Goal: Use online tool/utility: Utilize a website feature to perform a specific function

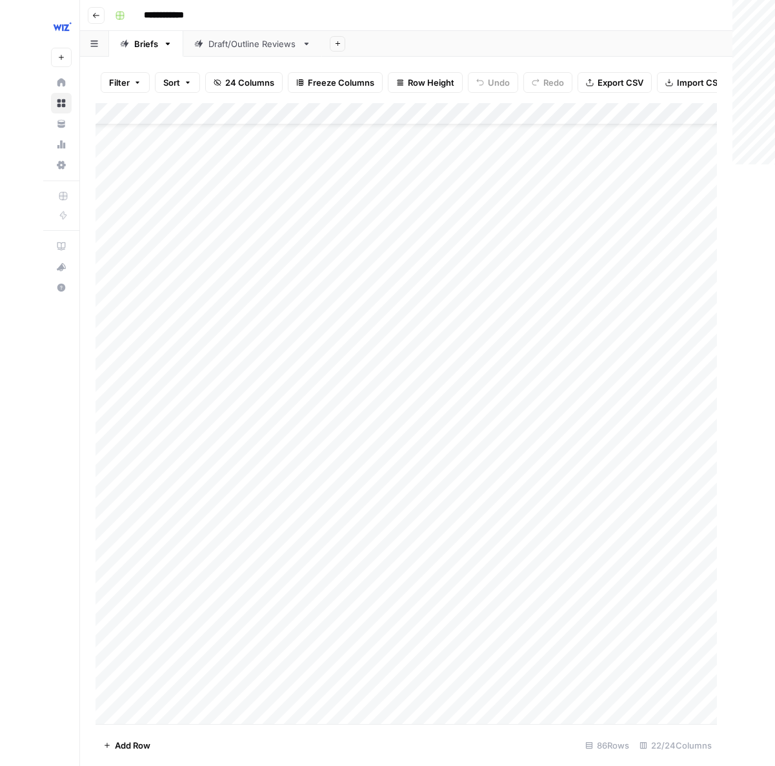
scroll to position [2306, 0]
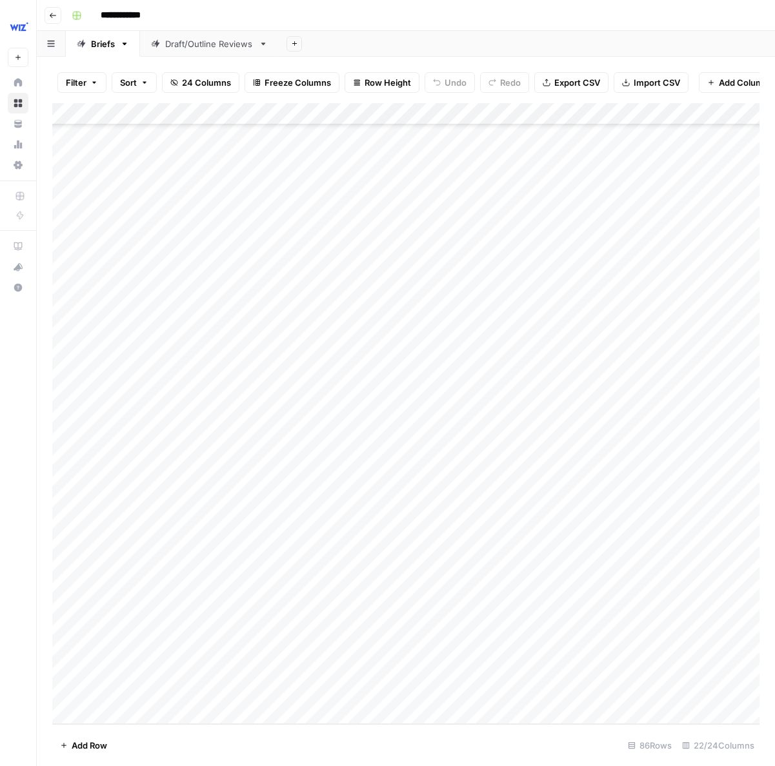
drag, startPoint x: 200, startPoint y: 579, endPoint x: 197, endPoint y: 595, distance: 16.3
click at [200, 579] on div "Add Column" at bounding box center [405, 413] width 707 height 621
click at [80, 714] on div "Add Column" at bounding box center [405, 413] width 707 height 621
paste textarea "**********"
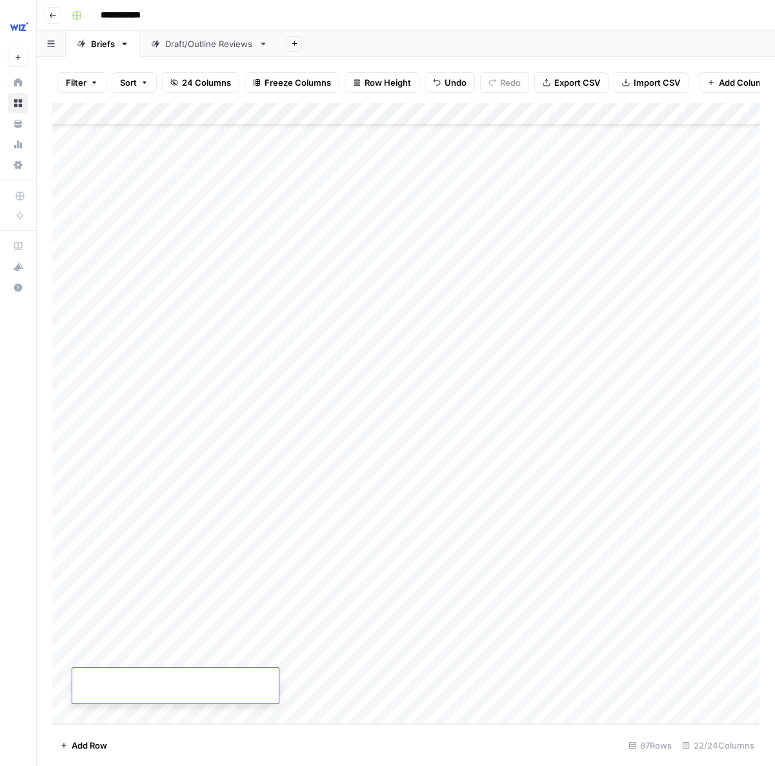
type textarea "**********"
click at [348, 737] on footer "Add Row 87 Rows 22/24 Columns" at bounding box center [405, 745] width 707 height 42
click at [144, 686] on div "Add Column" at bounding box center [405, 413] width 707 height 621
type textarea "**********"
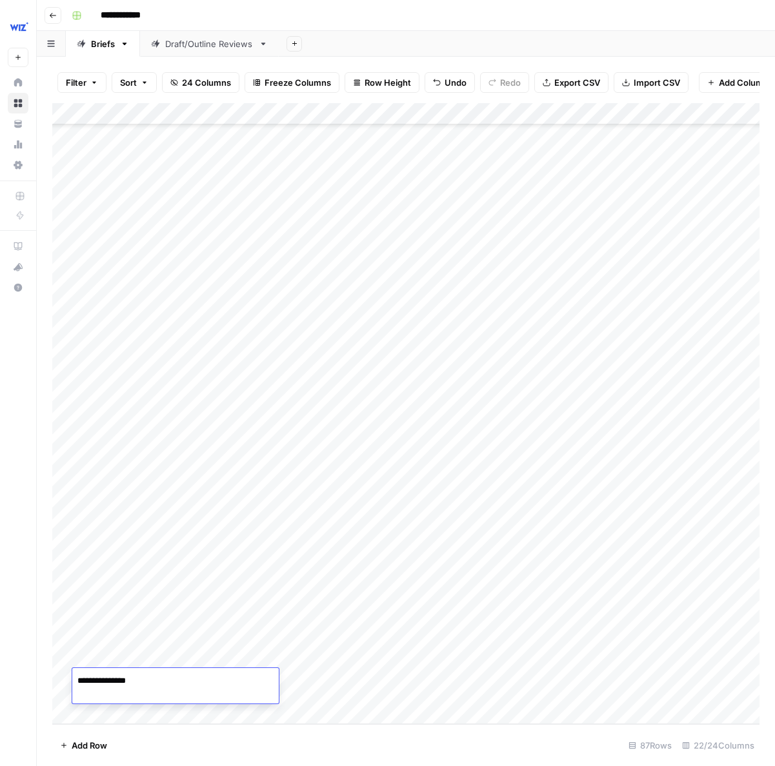
scroll to position [159, 0]
drag, startPoint x: 378, startPoint y: 749, endPoint x: 162, endPoint y: 697, distance: 222.2
click at [370, 746] on footer "Add Row 87 Rows 22/24 Columns" at bounding box center [405, 745] width 707 height 42
click at [171, 690] on div "Add Column" at bounding box center [405, 413] width 707 height 621
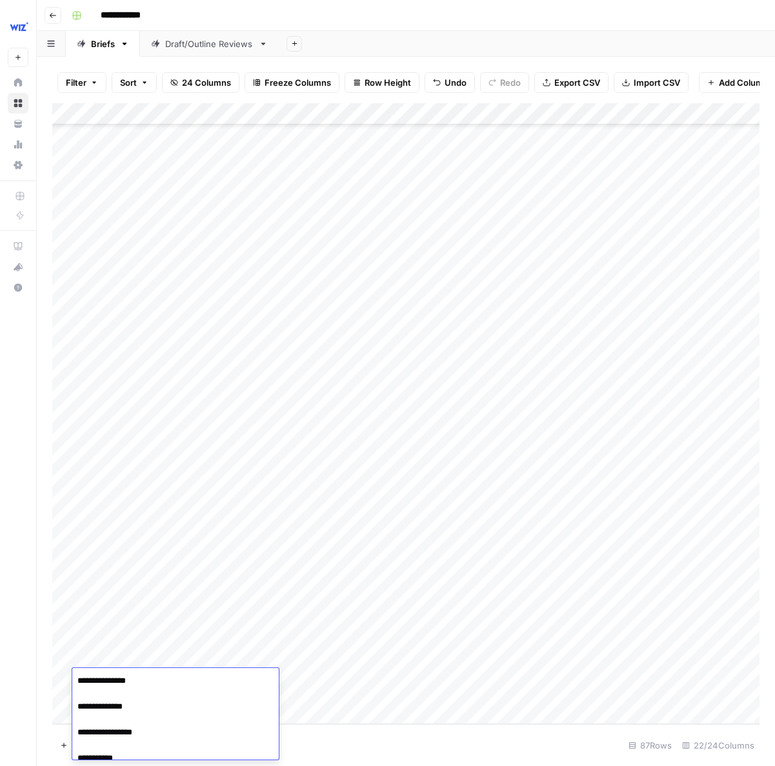
scroll to position [163, 0]
type textarea "**********"
drag, startPoint x: 220, startPoint y: 758, endPoint x: 37, endPoint y: 635, distance: 220.4
click at [37, 635] on body "**********" at bounding box center [387, 383] width 775 height 766
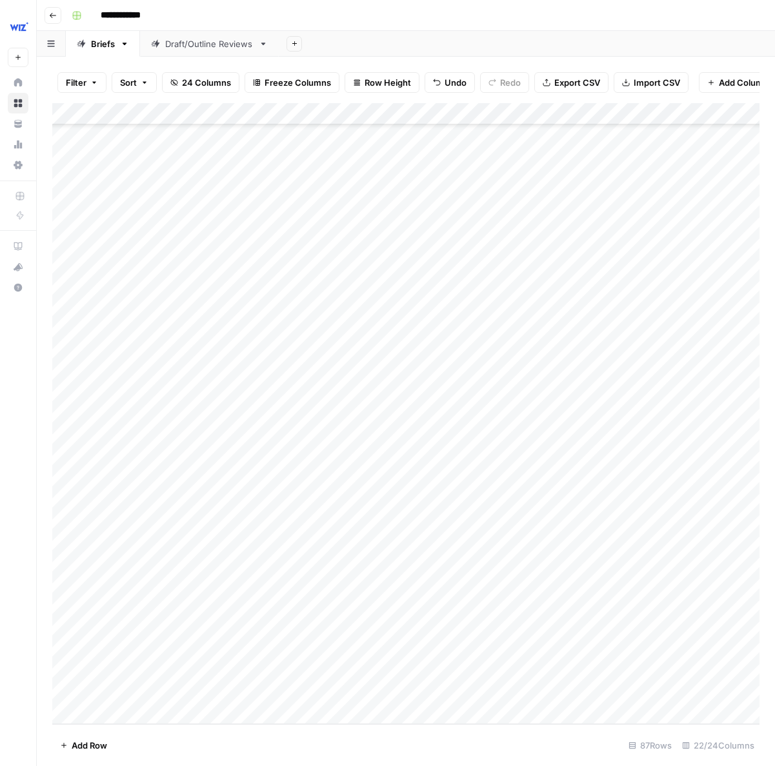
click at [255, 754] on footer "Add Row 87 Rows 22/24 Columns" at bounding box center [405, 745] width 707 height 42
click at [157, 686] on div "Add Column" at bounding box center [405, 413] width 707 height 621
type textarea "**********"
paste textarea "**********"
drag, startPoint x: 132, startPoint y: 706, endPoint x: 73, endPoint y: 704, distance: 58.7
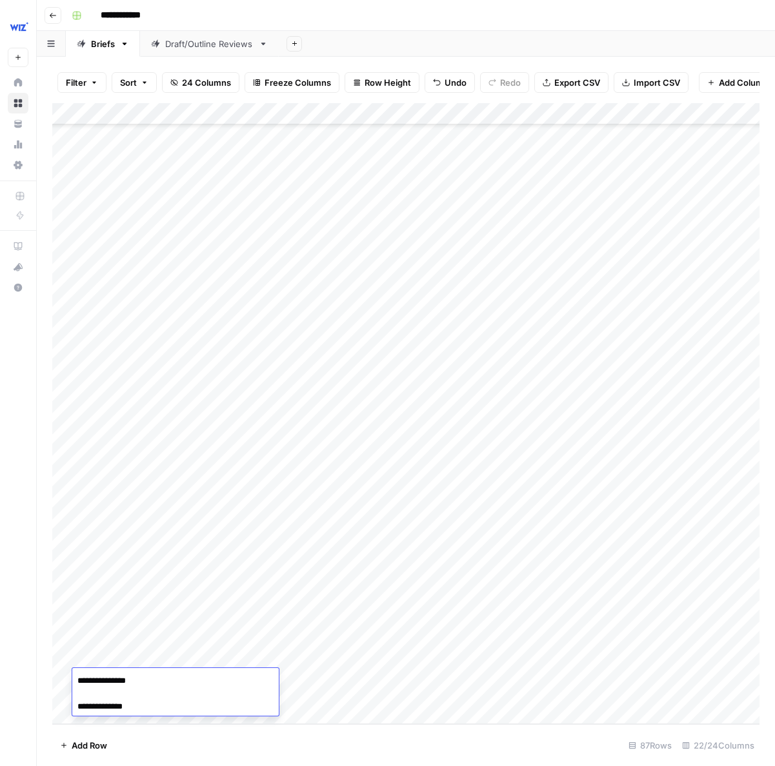
click at [74, 704] on textarea "**********" at bounding box center [175, 694] width 206 height 44
type textarea "**********"
click at [225, 754] on footer "Add Row 87 Rows 22/24 Columns" at bounding box center [405, 745] width 707 height 42
click at [115, 691] on div "Add Column" at bounding box center [405, 413] width 707 height 621
click at [115, 691] on textarea "**********" at bounding box center [175, 694] width 206 height 44
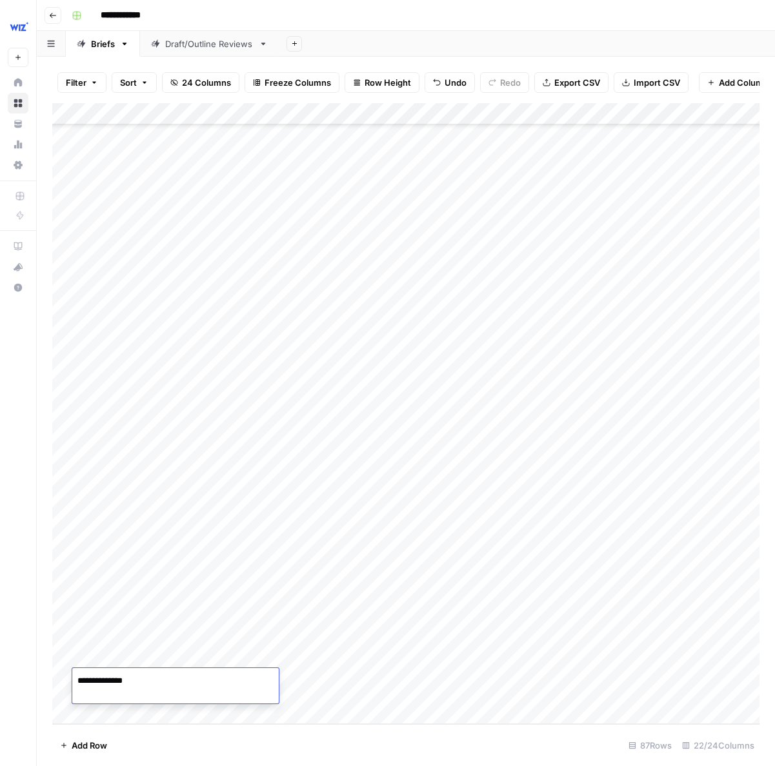
type textarea "**********"
click at [211, 741] on footer "Add Row 87 Rows 22/24 Columns" at bounding box center [405, 745] width 707 height 42
click at [79, 716] on div "Add Column" at bounding box center [405, 413] width 707 height 621
type textarea "**********"
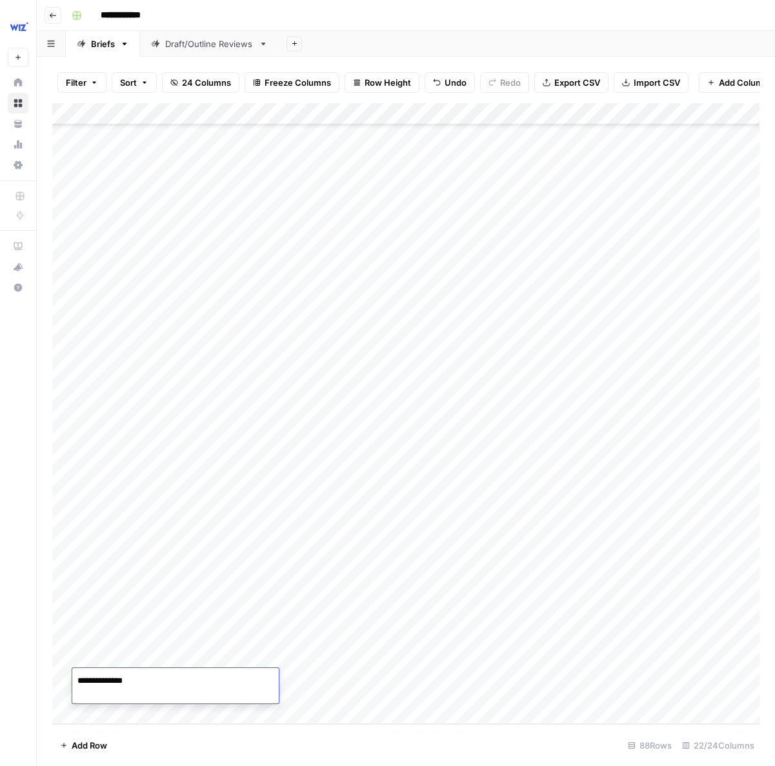
click at [181, 745] on footer "Add Row 88 Rows 22/24 Columns" at bounding box center [405, 745] width 707 height 42
click at [79, 719] on div "Add Column" at bounding box center [405, 413] width 707 height 621
type textarea "**********"
click at [157, 739] on footer "Add Row 89 Rows 22/24 Columns" at bounding box center [405, 745] width 707 height 42
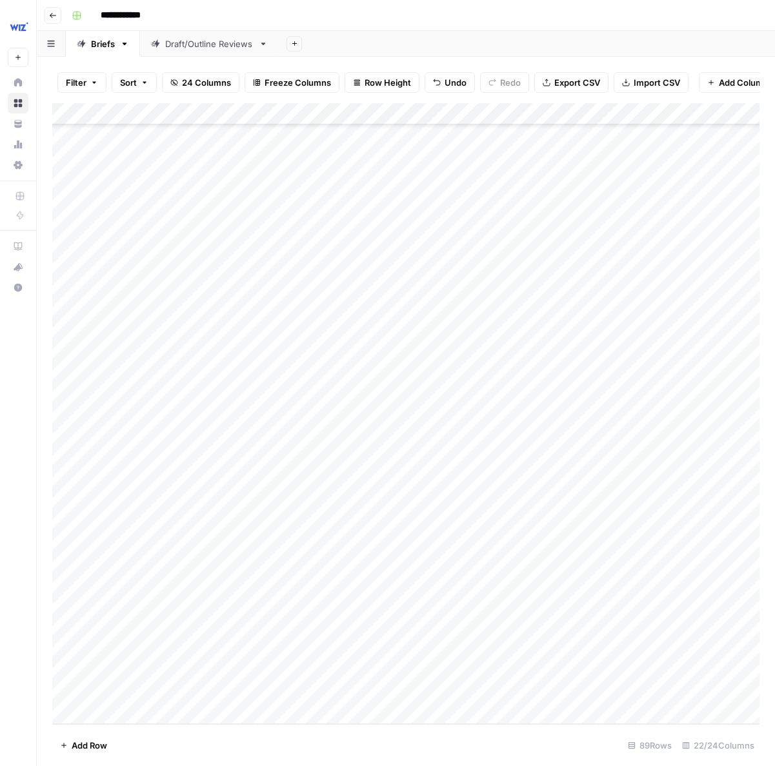
click at [85, 715] on div "Add Column" at bounding box center [405, 413] width 707 height 621
type textarea "**********"
click at [157, 742] on footer "Add Row 90 Rows 22/24 Columns" at bounding box center [405, 745] width 707 height 42
click at [83, 709] on div "Add Column" at bounding box center [405, 413] width 707 height 621
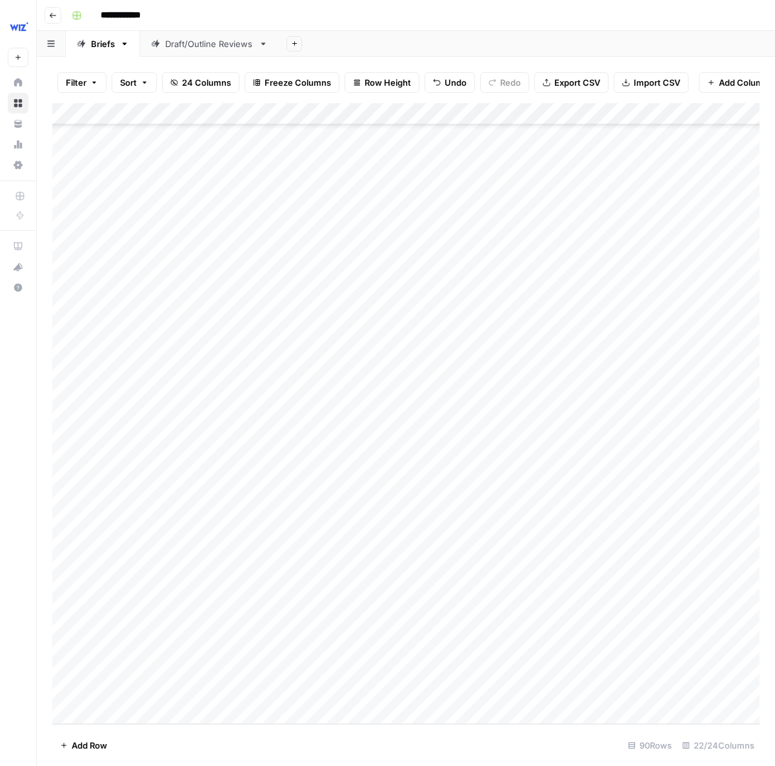
scroll to position [2474, 2]
type textarea "**********"
drag, startPoint x: 173, startPoint y: 753, endPoint x: 107, endPoint y: 729, distance: 69.8
click at [168, 752] on footer "Add Row 91 Rows 22/24 Columns" at bounding box center [405, 745] width 707 height 42
click at [88, 717] on div "Add Column" at bounding box center [405, 413] width 707 height 621
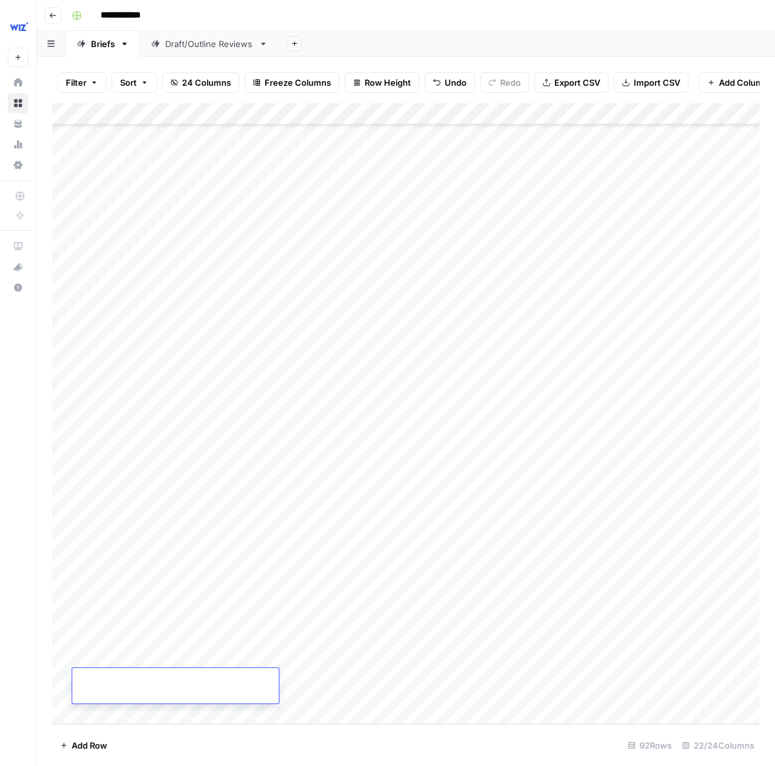
click at [86, 716] on div "Add Column" at bounding box center [405, 413] width 707 height 621
click at [97, 617] on div "Add Column" at bounding box center [405, 413] width 707 height 621
click at [103, 653] on div "Add Column" at bounding box center [405, 413] width 707 height 621
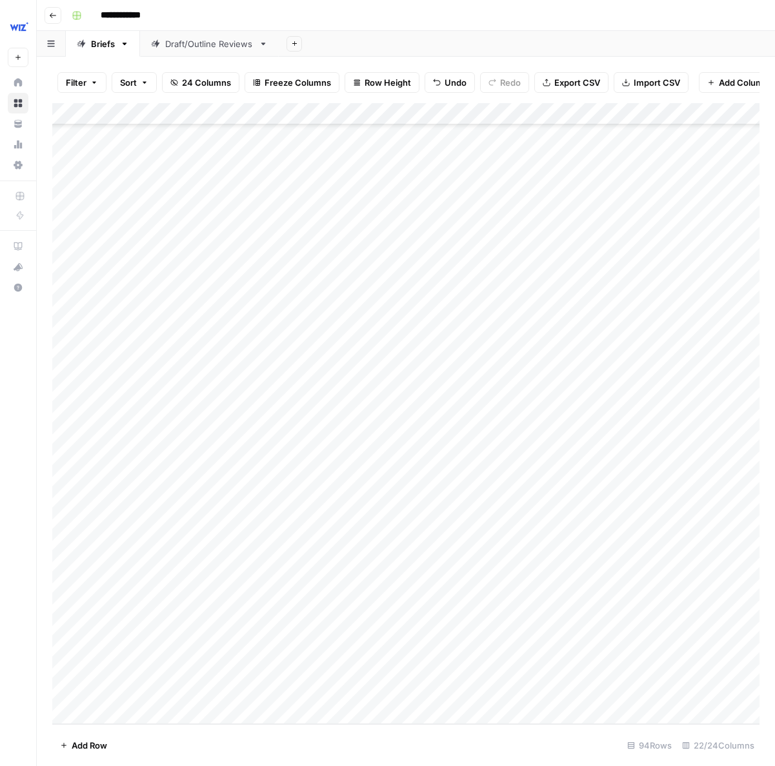
click at [117, 688] on div "Add Column" at bounding box center [405, 413] width 707 height 621
click at [83, 713] on div "Add Column" at bounding box center [405, 413] width 707 height 621
click at [82, 715] on div "Add Column" at bounding box center [405, 413] width 707 height 621
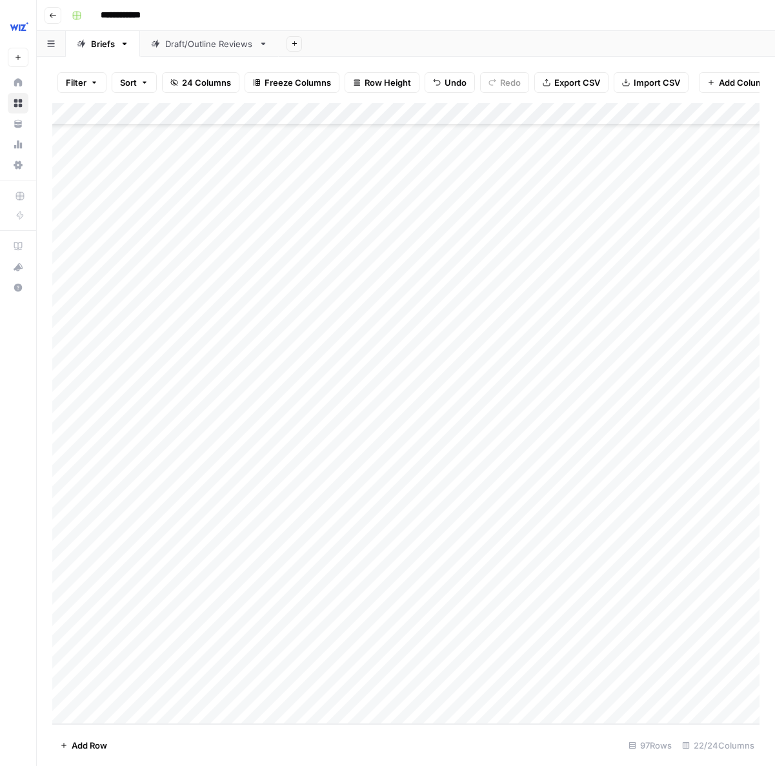
click at [97, 621] on div "Add Column" at bounding box center [405, 413] width 707 height 621
click at [102, 657] on div "Add Column" at bounding box center [405, 413] width 707 height 621
click at [274, 321] on div "Add Column" at bounding box center [405, 413] width 707 height 621
drag, startPoint x: 335, startPoint y: 332, endPoint x: 319, endPoint y: 648, distance: 316.5
click at [319, 648] on div "Add Column" at bounding box center [405, 413] width 707 height 621
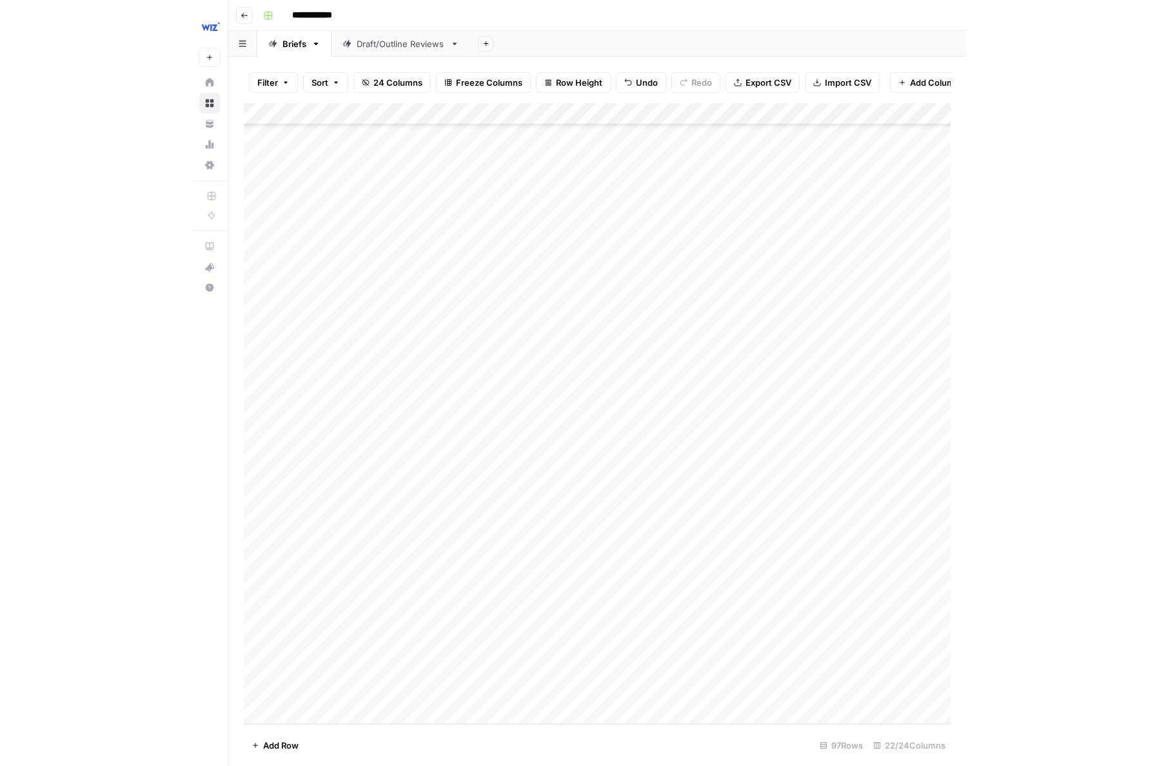
scroll to position [2675, 0]
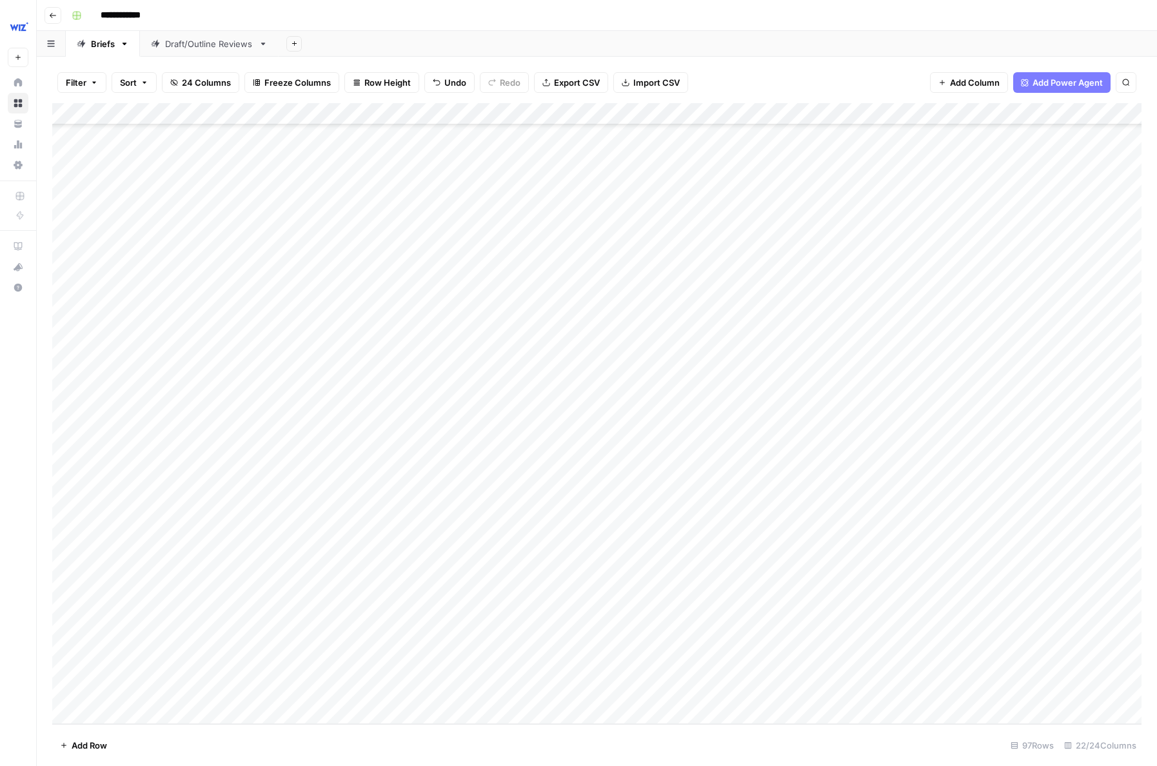
click at [670, 446] on div "Add Column" at bounding box center [596, 413] width 1089 height 621
click at [423, 357] on div "Add Column" at bounding box center [596, 413] width 1089 height 621
click at [427, 387] on div "Add Column" at bounding box center [596, 413] width 1089 height 621
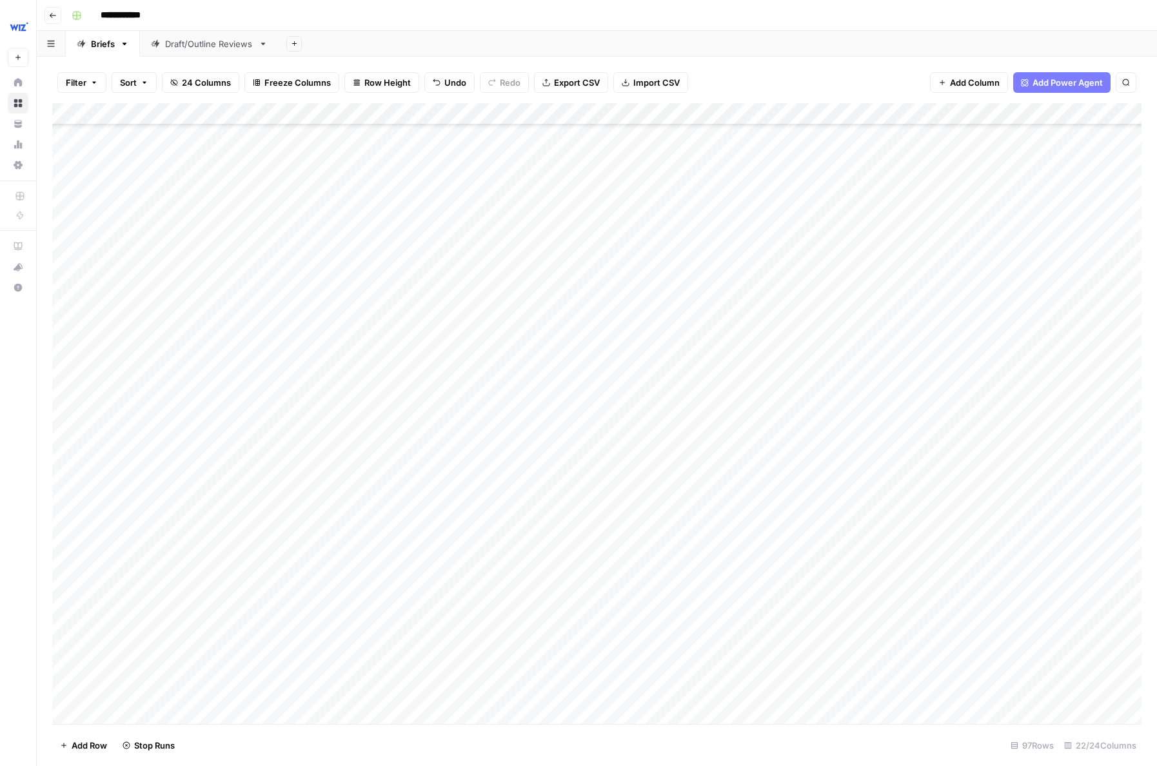
click at [420, 426] on div "Add Column" at bounding box center [596, 413] width 1089 height 621
click at [415, 457] on div "Add Column" at bounding box center [596, 413] width 1089 height 621
click at [419, 486] on div "Add Column" at bounding box center [596, 413] width 1089 height 621
click at [414, 526] on div "Add Column" at bounding box center [596, 413] width 1089 height 621
click at [422, 552] on div "Add Column" at bounding box center [596, 413] width 1089 height 621
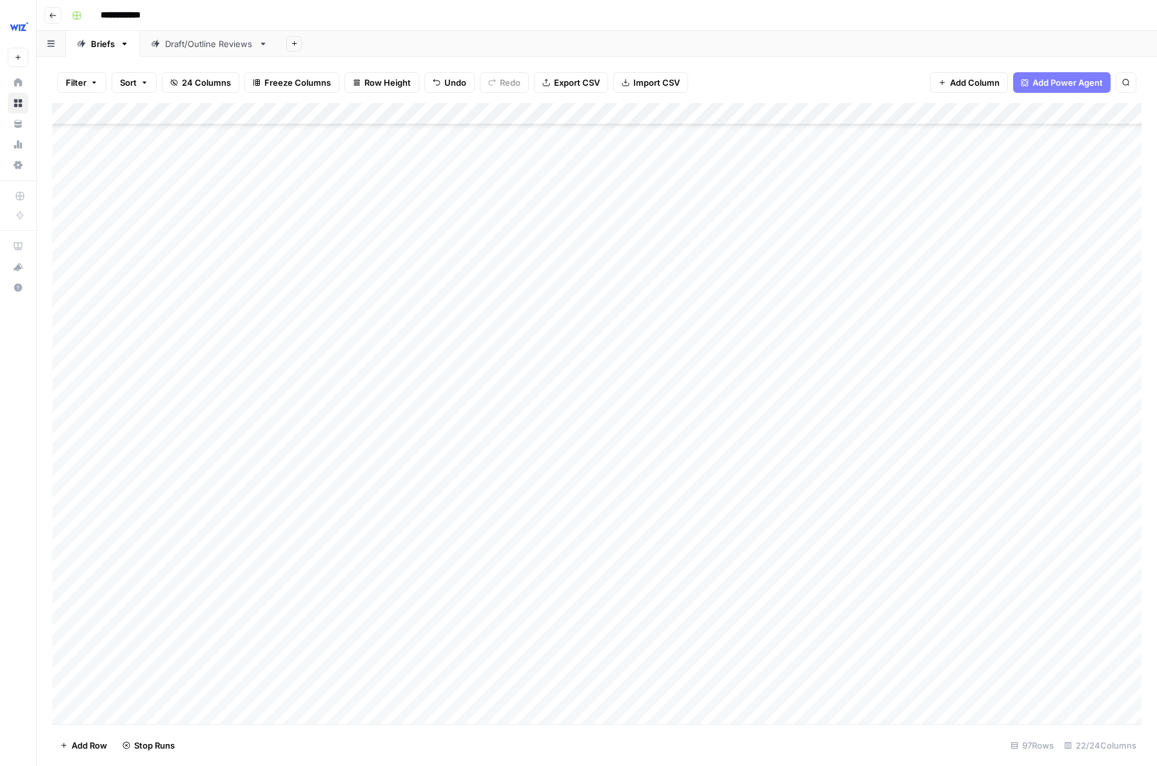
click at [419, 593] on div "Add Column" at bounding box center [596, 413] width 1089 height 621
click at [415, 621] on div "Add Column" at bounding box center [596, 413] width 1089 height 621
click at [419, 655] on div "Add Column" at bounding box center [596, 413] width 1089 height 621
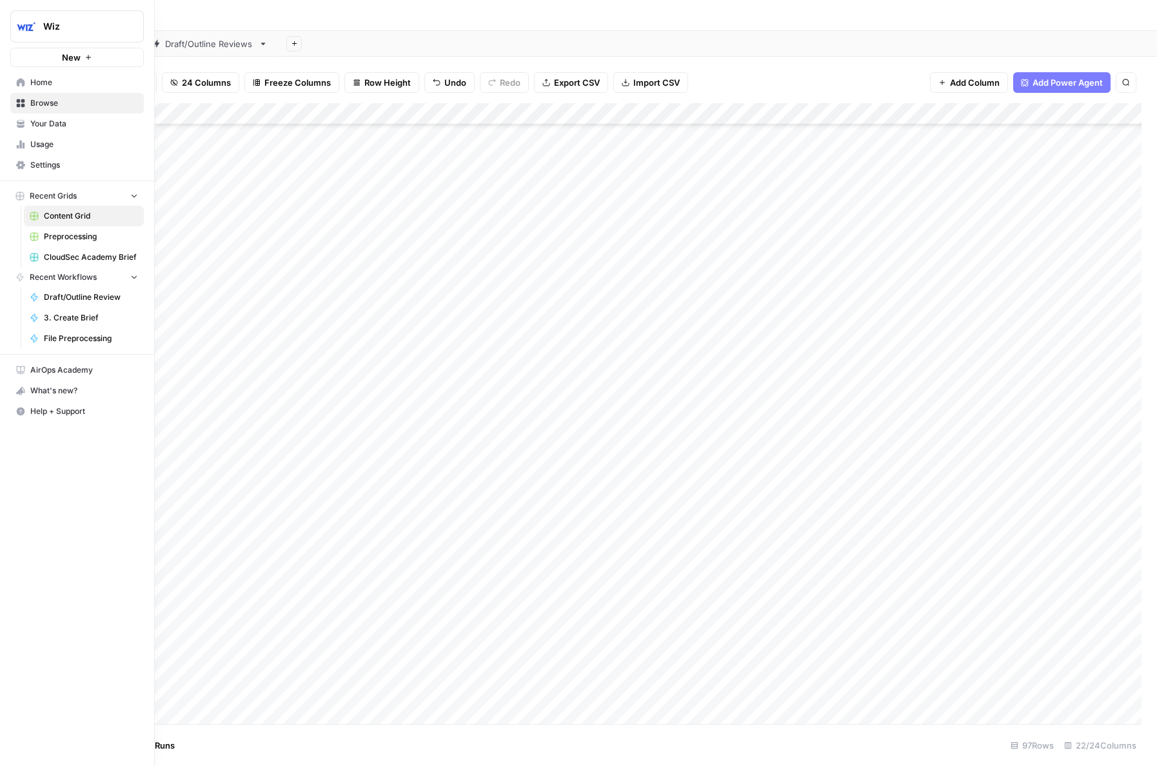
click at [19, 123] on icon at bounding box center [20, 122] width 7 height 5
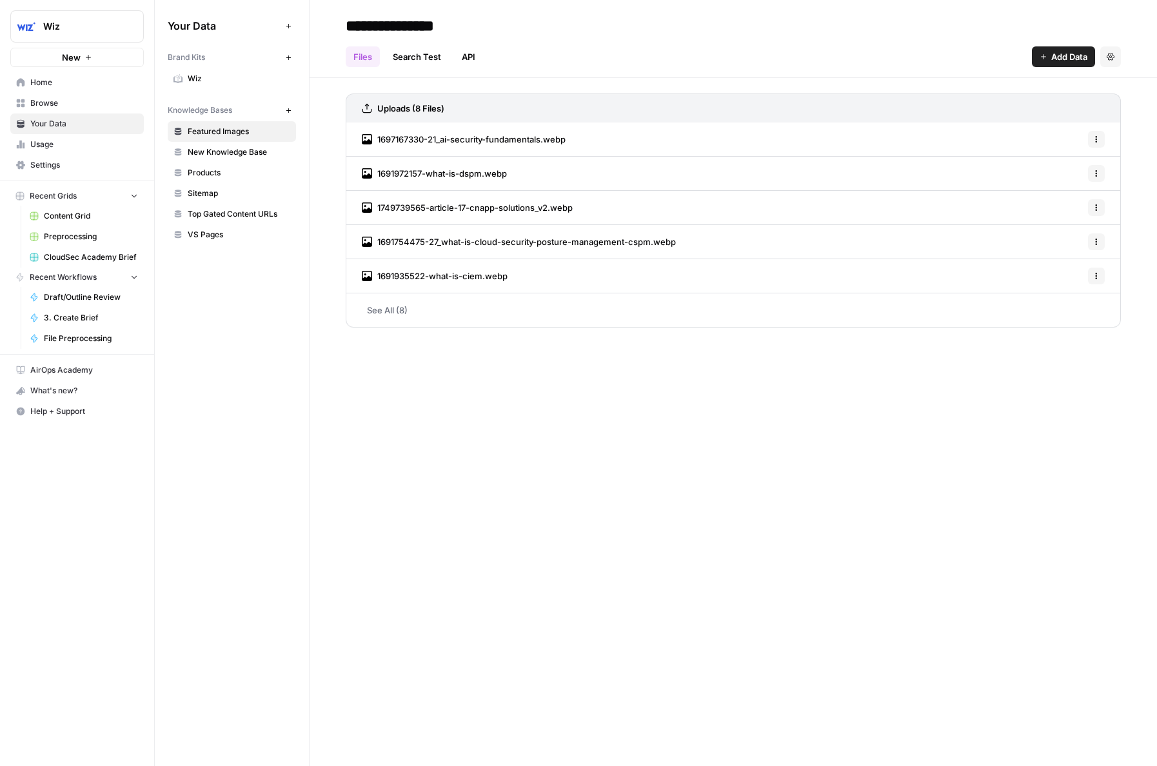
click at [236, 153] on span "New Knowledge Base" at bounding box center [239, 152] width 103 height 12
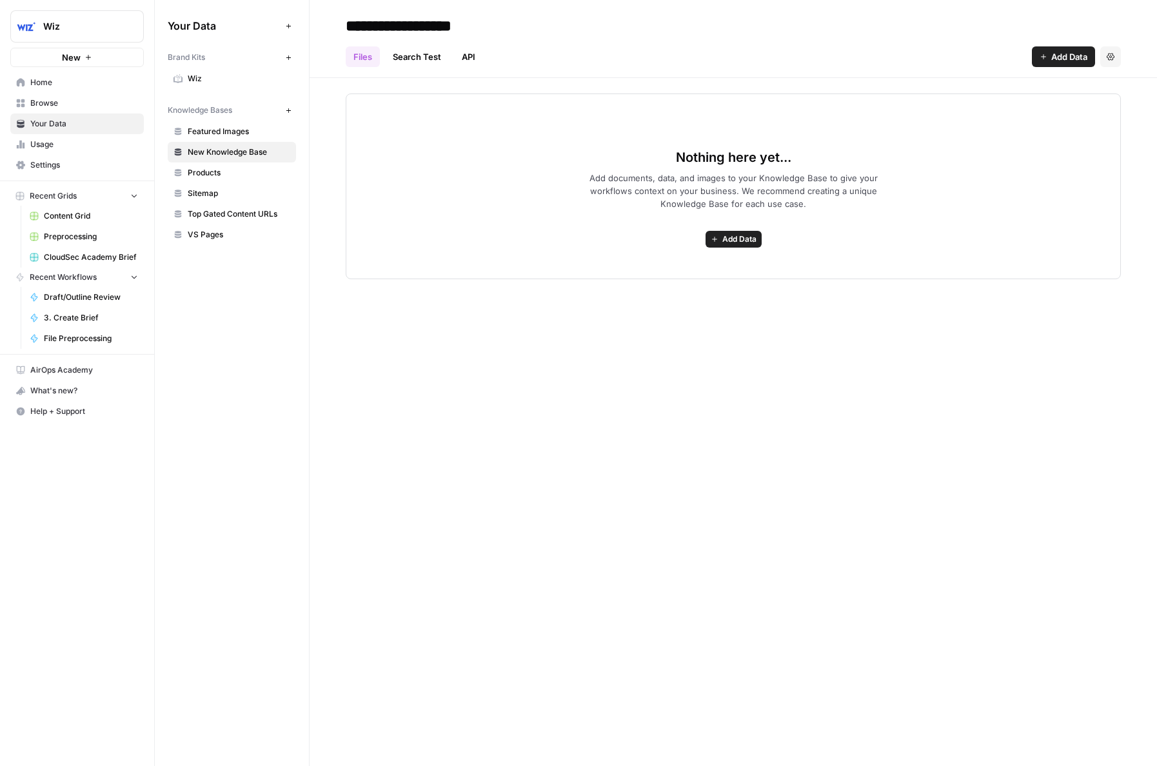
click at [232, 170] on span "Products" at bounding box center [239, 173] width 103 height 12
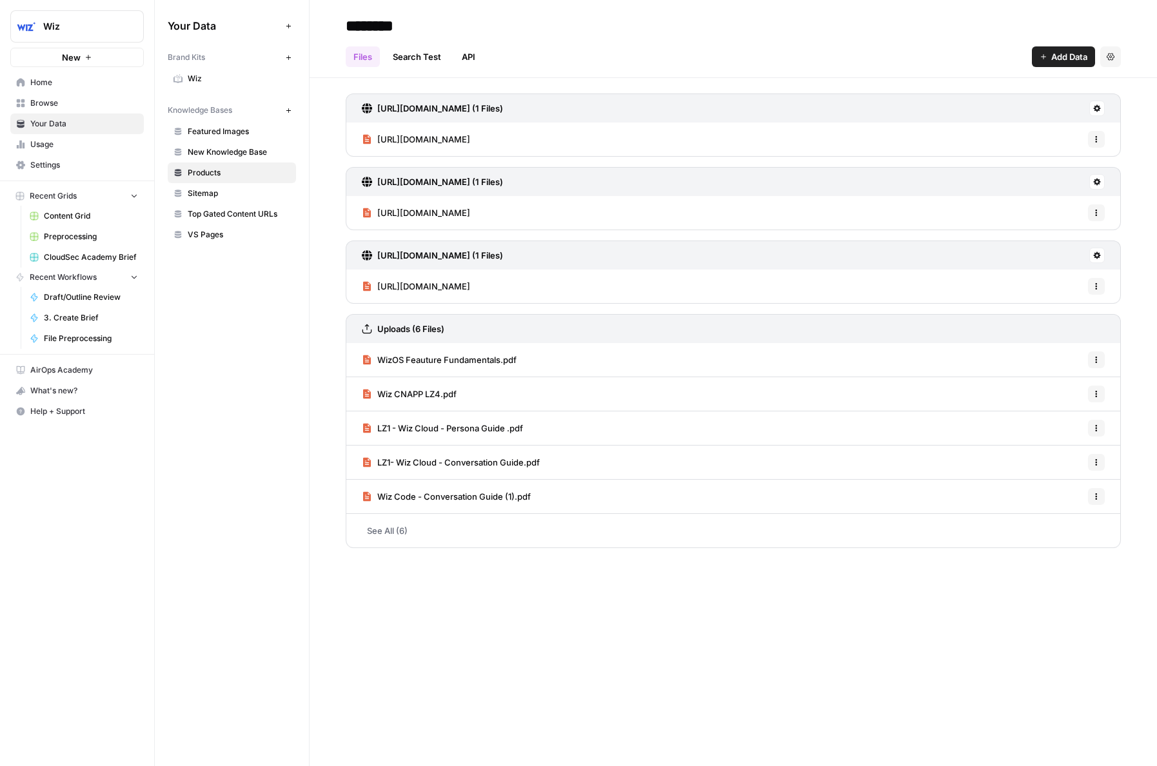
click at [51, 86] on span "Home" at bounding box center [84, 83] width 108 height 12
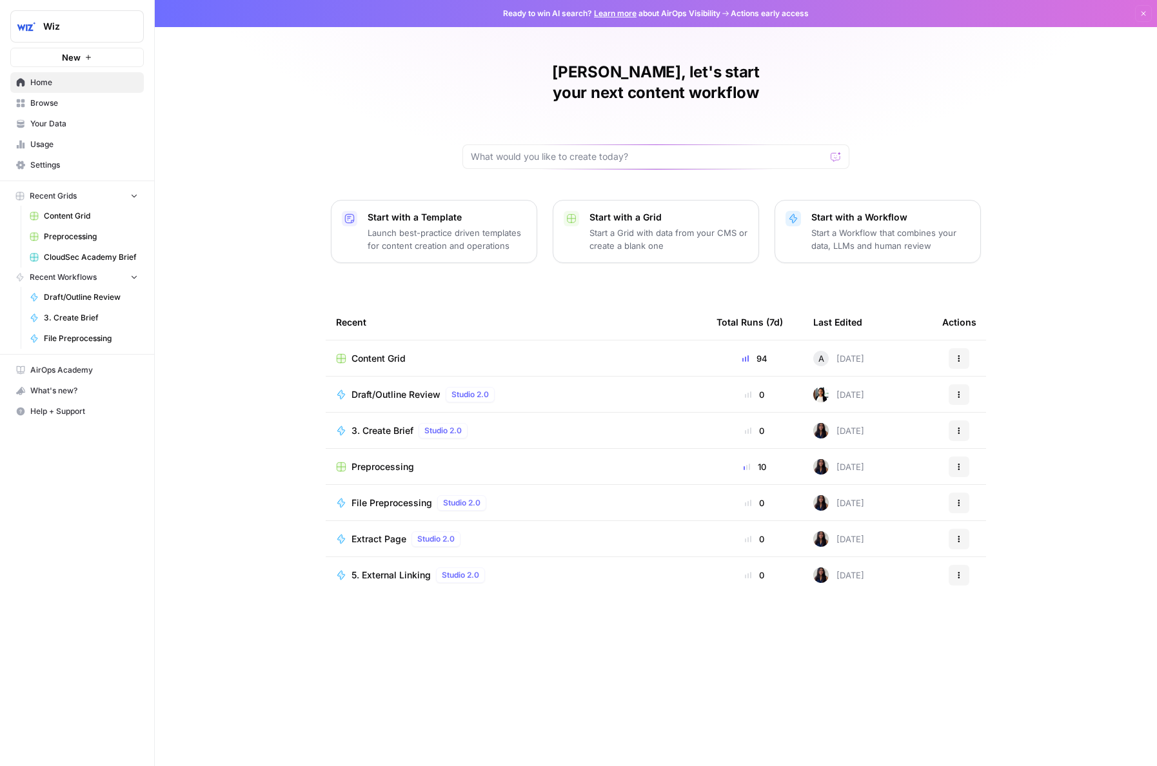
click at [69, 212] on span "Content Grid" at bounding box center [91, 216] width 94 height 12
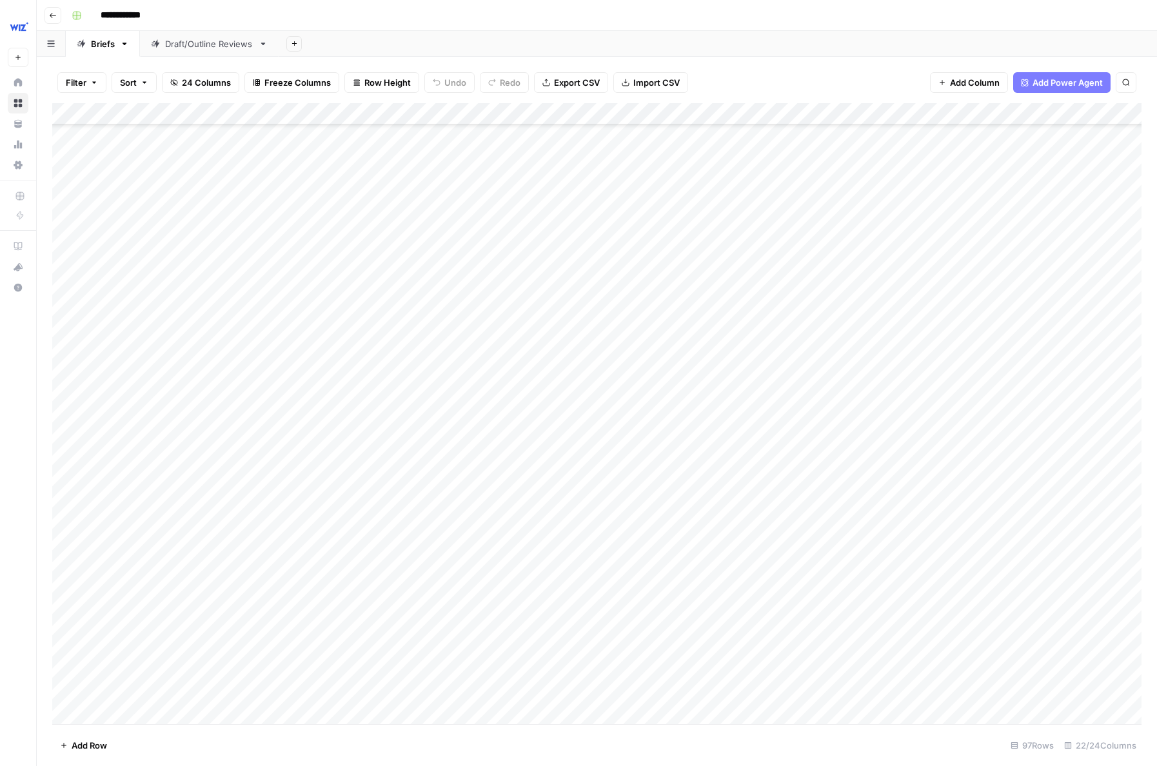
scroll to position [2675, 0]
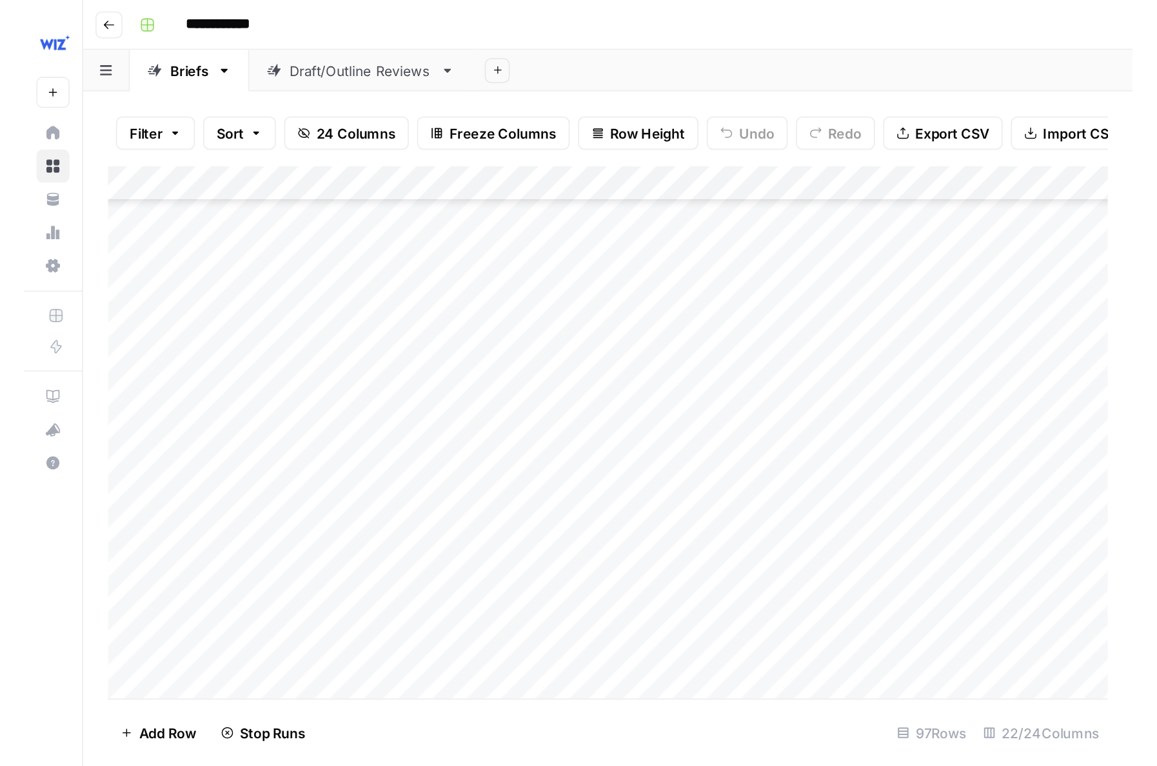
scroll to position [2675, 0]
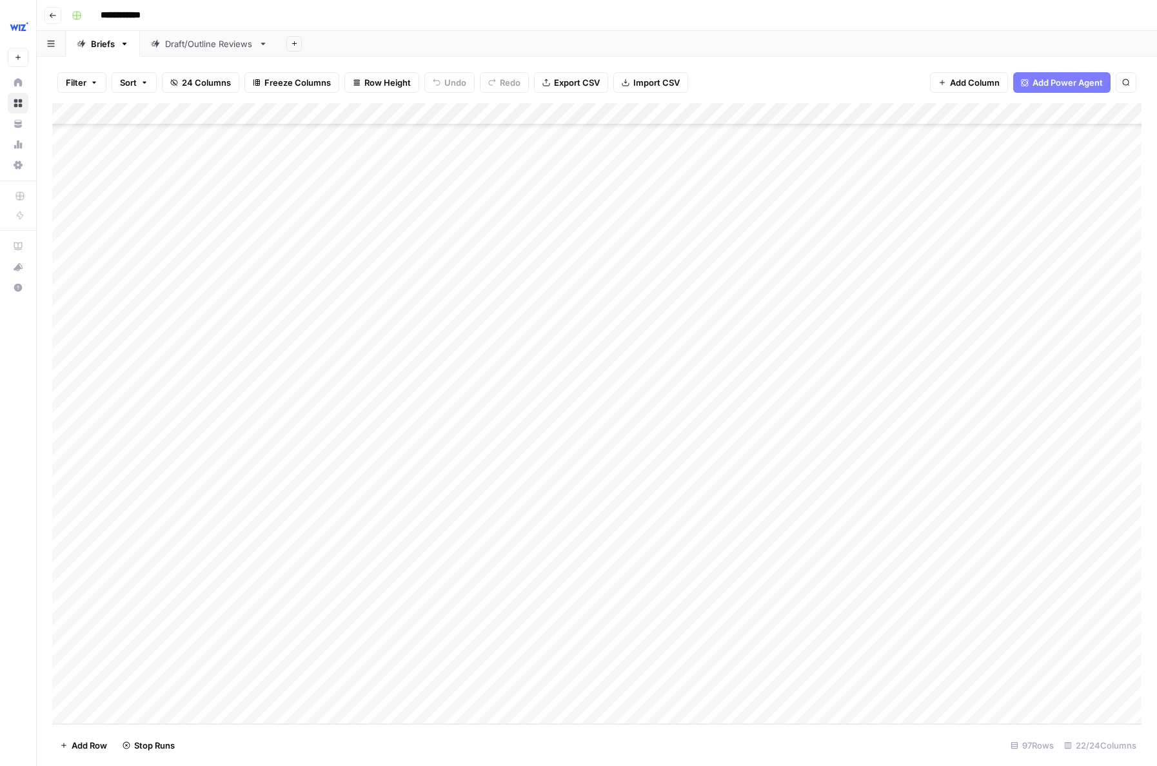
click at [946, 421] on div "Add Column" at bounding box center [596, 413] width 1089 height 621
click at [946, 450] on div "Add Column" at bounding box center [596, 413] width 1089 height 621
click at [955, 515] on div "Add Column" at bounding box center [596, 413] width 1089 height 621
